Goal: Communication & Community: Share content

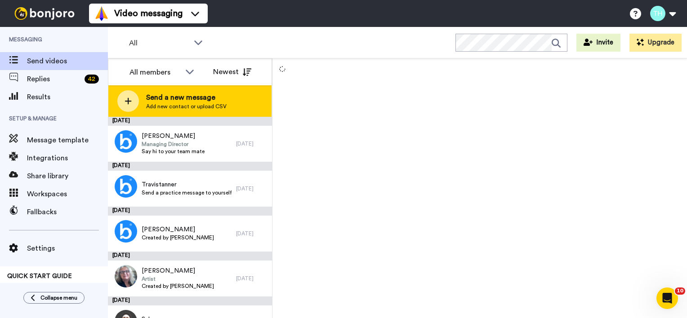
click at [178, 104] on span "Add new contact or upload CSV" at bounding box center [186, 106] width 80 height 7
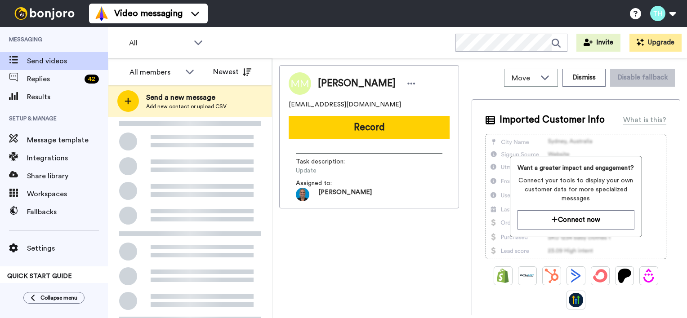
click at [191, 105] on span "Add new contact or upload CSV" at bounding box center [186, 106] width 80 height 7
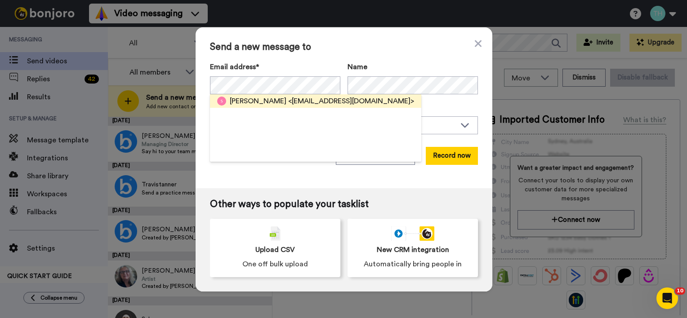
click at [288, 104] on span "<[EMAIL_ADDRESS][DOMAIN_NAME]>" at bounding box center [351, 101] width 126 height 11
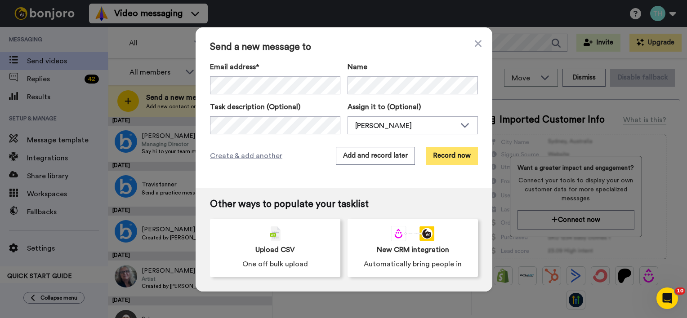
click at [449, 158] on button "Record now" at bounding box center [451, 156] width 52 height 18
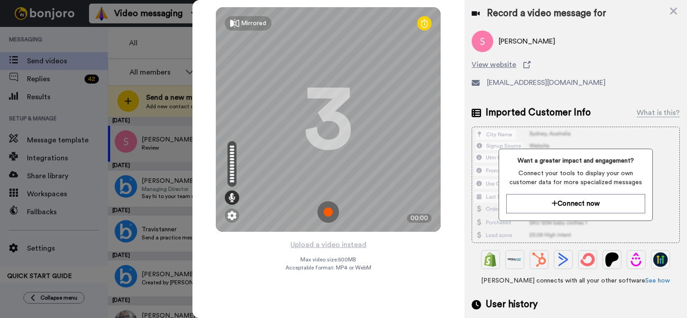
click at [329, 209] on img at bounding box center [328, 212] width 22 height 22
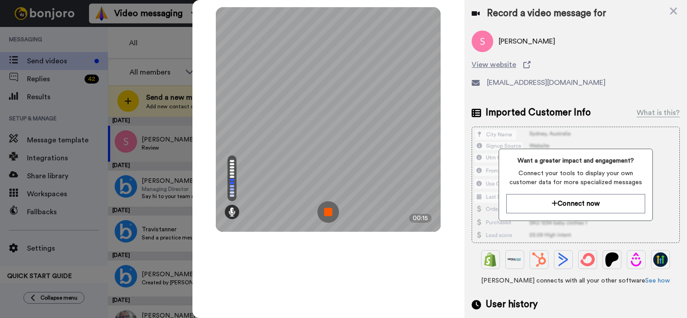
click at [329, 209] on img at bounding box center [328, 212] width 22 height 22
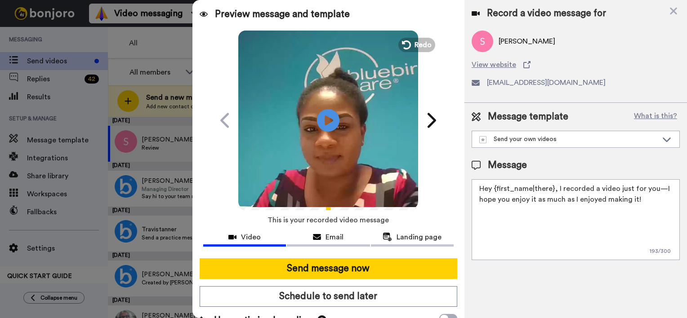
click at [551, 192] on textarea "Hey {first_name|there}, I recorded a video just for you—I hope you enjoy it as …" at bounding box center [575, 219] width 208 height 81
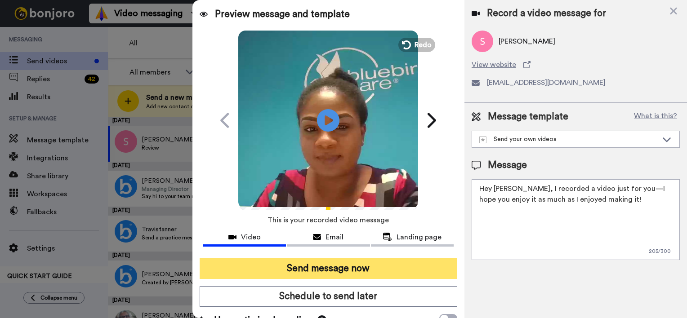
type textarea "Hey [PERSON_NAME], I recorded a video just for you—I hope you enjoy it as much …"
click at [340, 266] on button "Send message now" at bounding box center [327, 268] width 257 height 21
